Goal: Check status: Check status

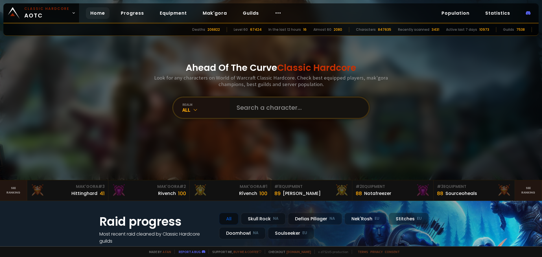
click at [252, 102] on input "text" at bounding box center [297, 108] width 129 height 20
click at [253, 103] on input "text" at bounding box center [297, 108] width 129 height 20
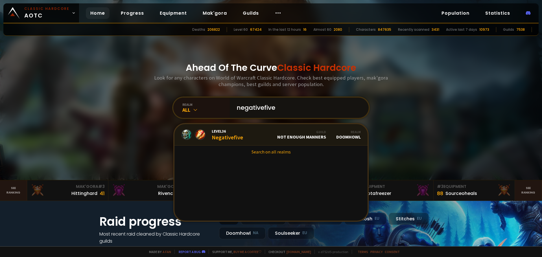
type input "negativefive"
click at [228, 138] on div "Level 36 Negativefive" at bounding box center [227, 135] width 31 height 12
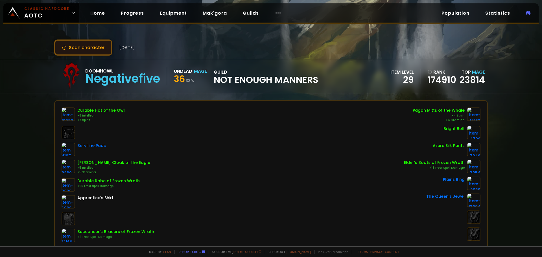
click at [84, 42] on button "Scan character" at bounding box center [83, 48] width 58 height 16
click at [86, 48] on button "Scan character" at bounding box center [83, 48] width 58 height 16
click at [86, 46] on button "Scan character" at bounding box center [83, 48] width 58 height 16
click at [82, 50] on button "Scan character" at bounding box center [83, 48] width 58 height 16
click at [85, 42] on button "Scan character" at bounding box center [83, 48] width 58 height 16
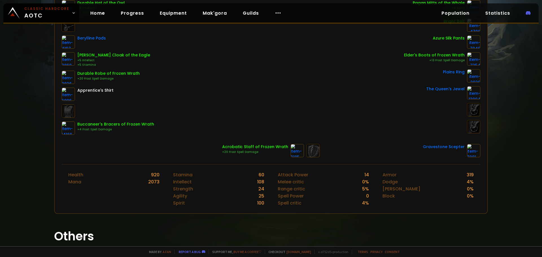
scroll to position [165, 0]
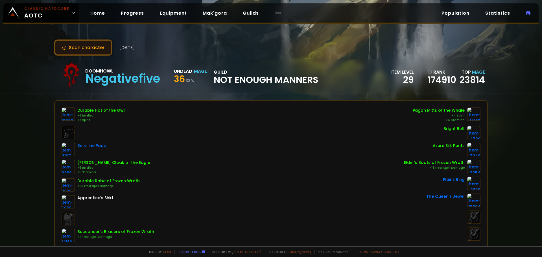
click at [90, 42] on button "Scan character" at bounding box center [83, 48] width 58 height 16
